Goal: Obtain resource: Download file/media

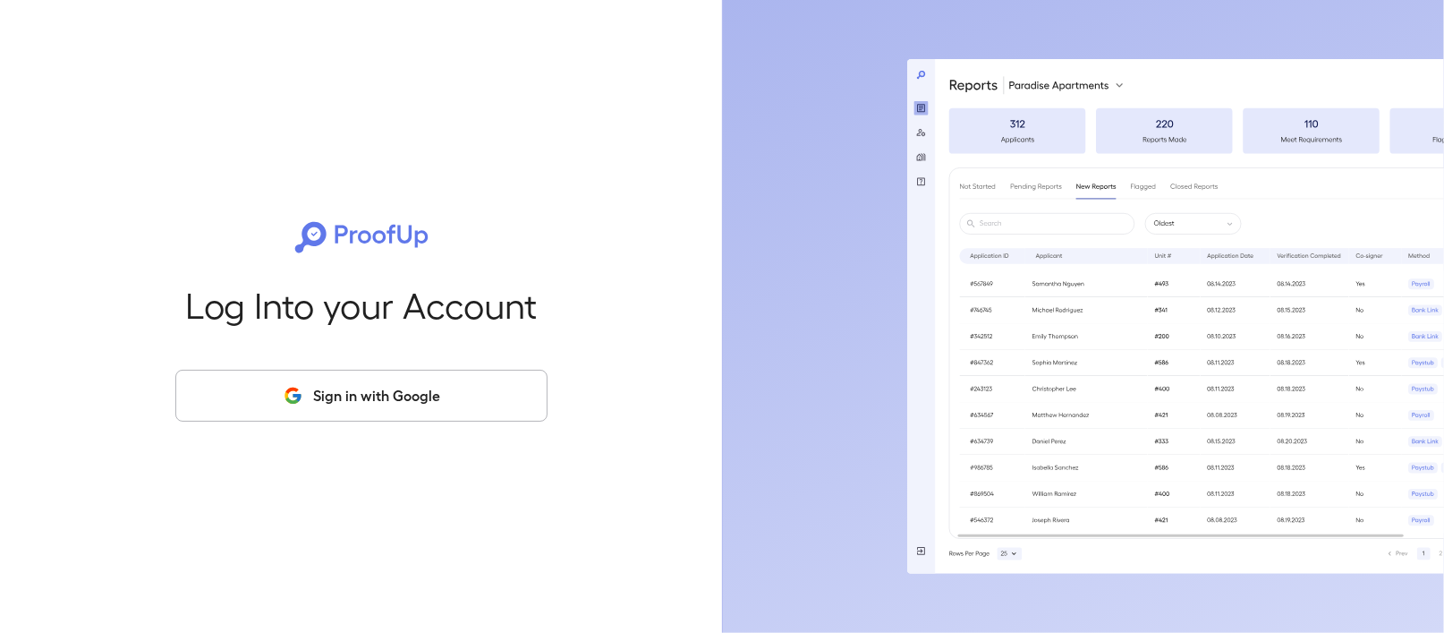
click at [335, 408] on button "Sign in with Google" at bounding box center [361, 396] width 372 height 52
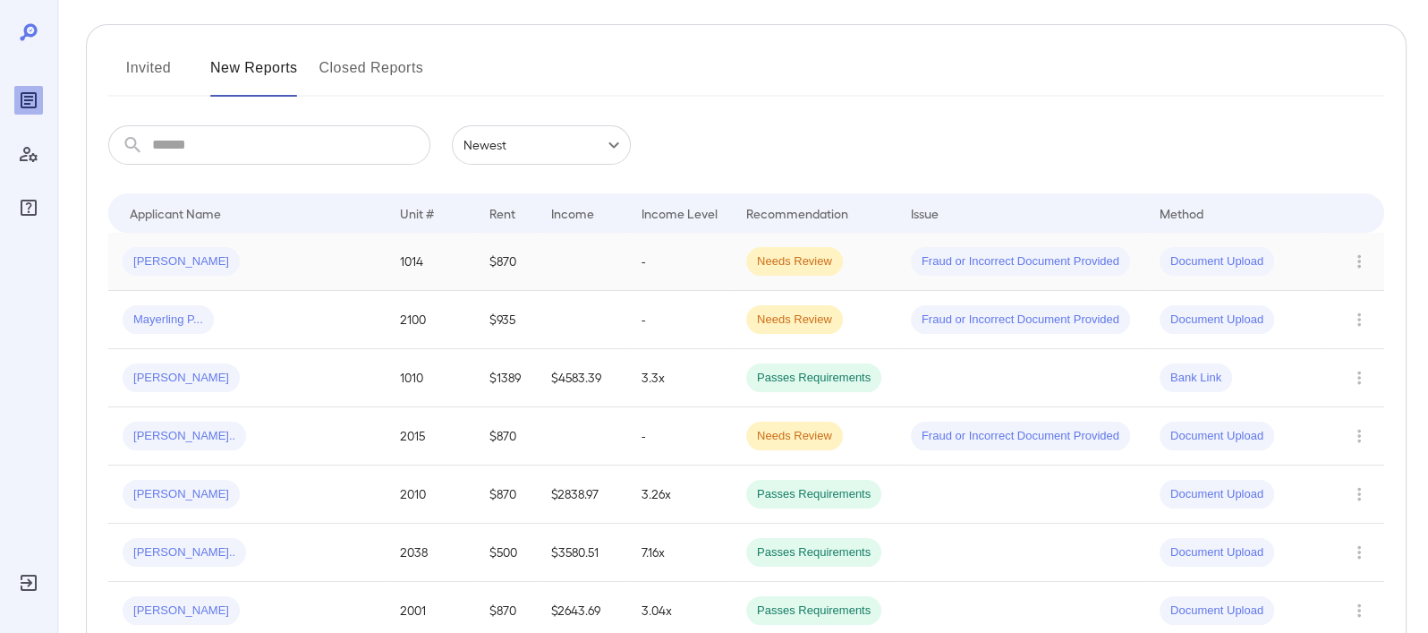
scroll to position [197, 0]
click at [997, 320] on span "Fraud or Incorrect Document Provided" at bounding box center [1020, 320] width 219 height 17
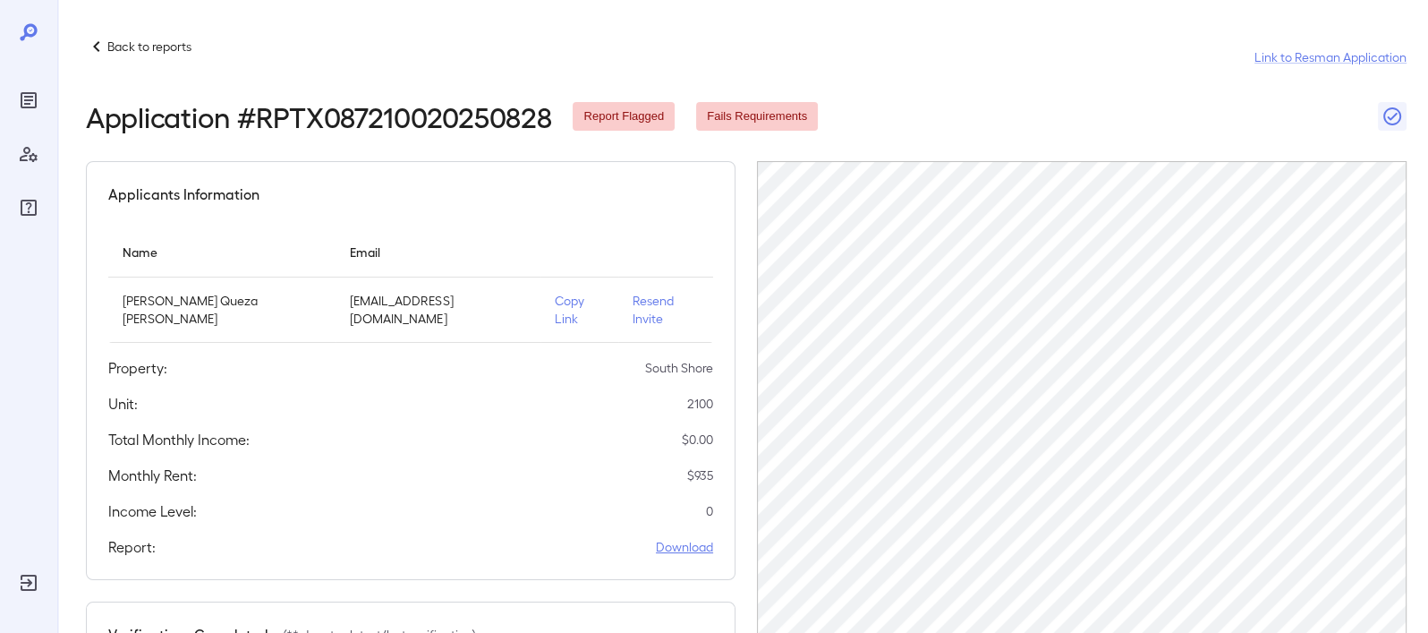
click at [677, 544] on link "Download" at bounding box center [684, 547] width 57 height 18
